Goal: Find specific page/section: Find specific page/section

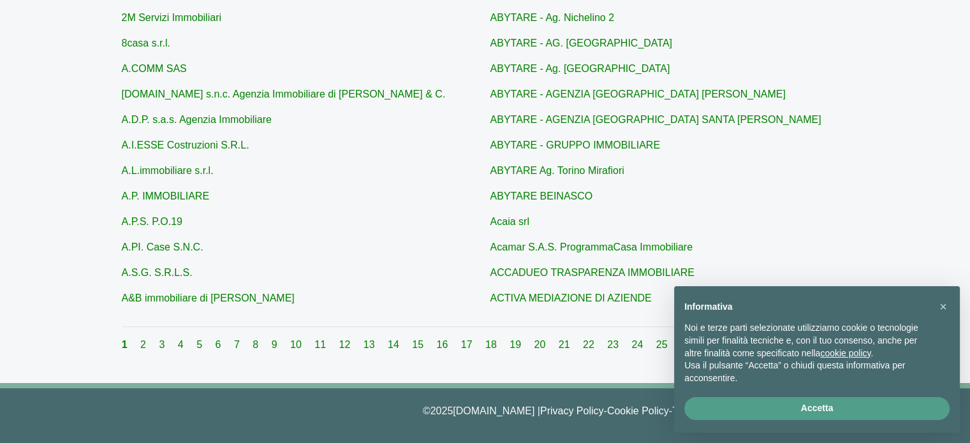
scroll to position [502, 0]
click at [811, 405] on button "Accetta" at bounding box center [816, 408] width 265 height 23
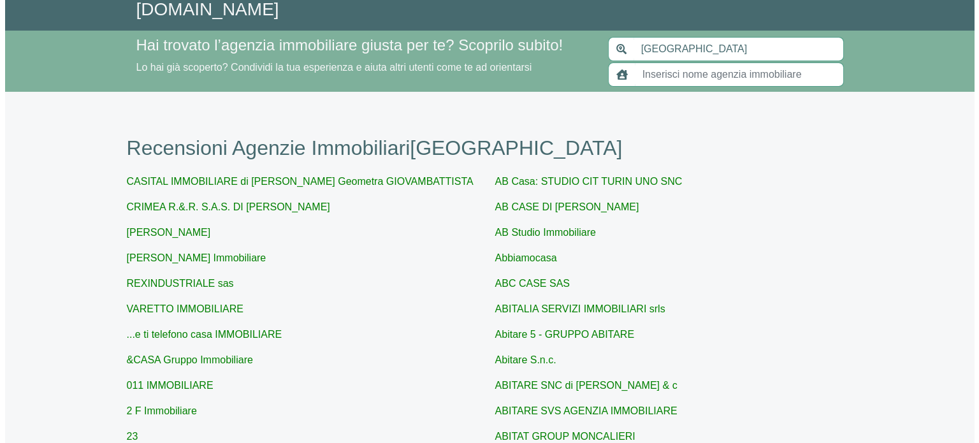
scroll to position [0, 0]
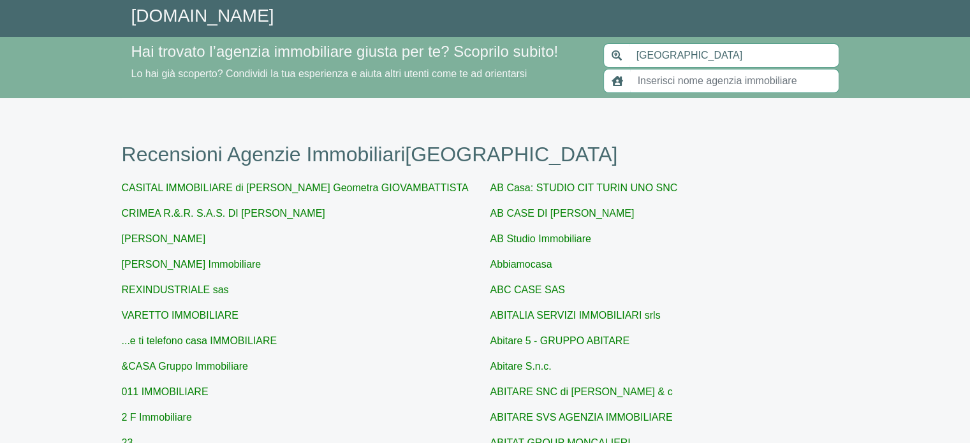
click at [645, 56] on input "[GEOGRAPHIC_DATA]" at bounding box center [734, 55] width 210 height 24
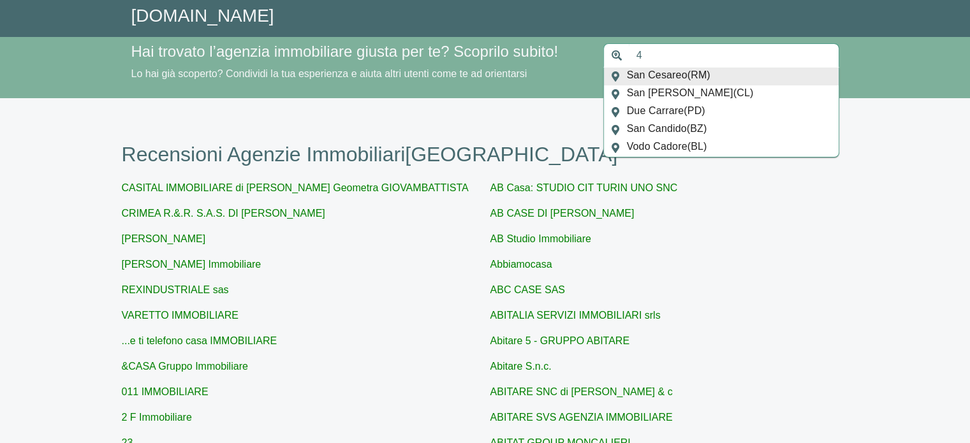
type input "4"
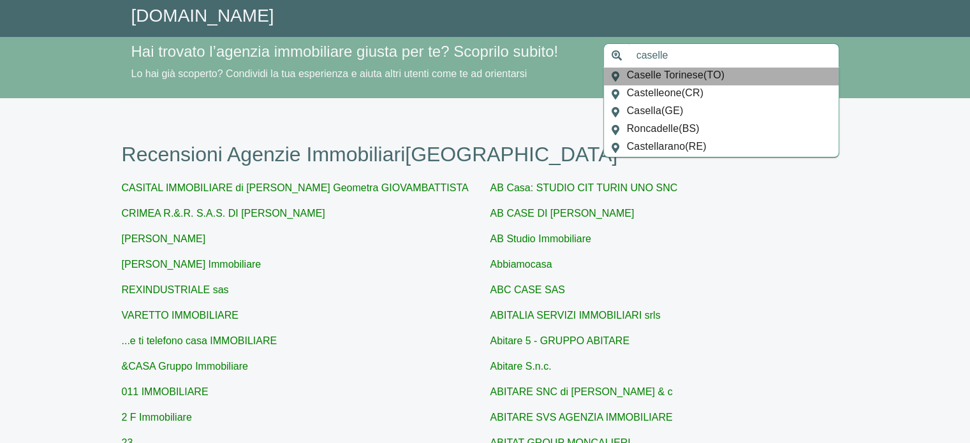
click at [655, 76] on span "Caselle Torinese ( TO )" at bounding box center [676, 77] width 98 height 18
type input "Caselle Torinese"
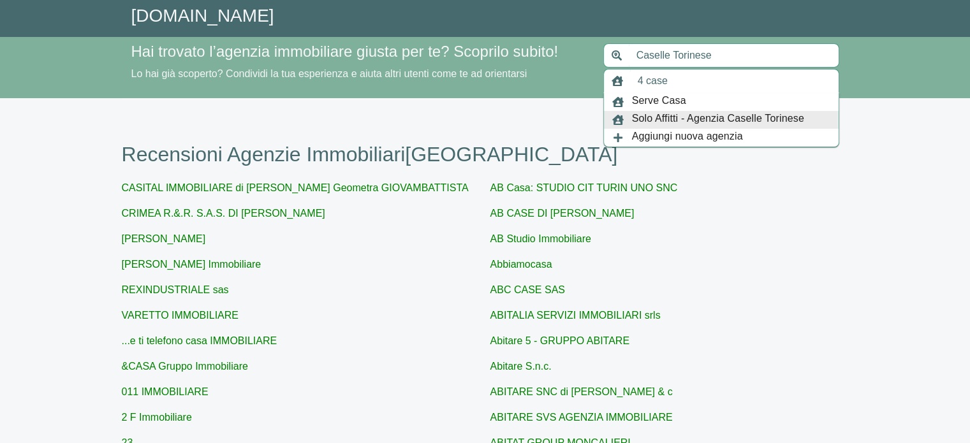
type input "4 case"
click at [694, 117] on span "Solo Affitti - Agenzia Caselle Torinese" at bounding box center [718, 120] width 172 height 18
type input "[GEOGRAPHIC_DATA]"
type input "Solo Affitti - Agenzia Caselle Torinese"
